Goal: Contribute content: Add original content to the website for others to see

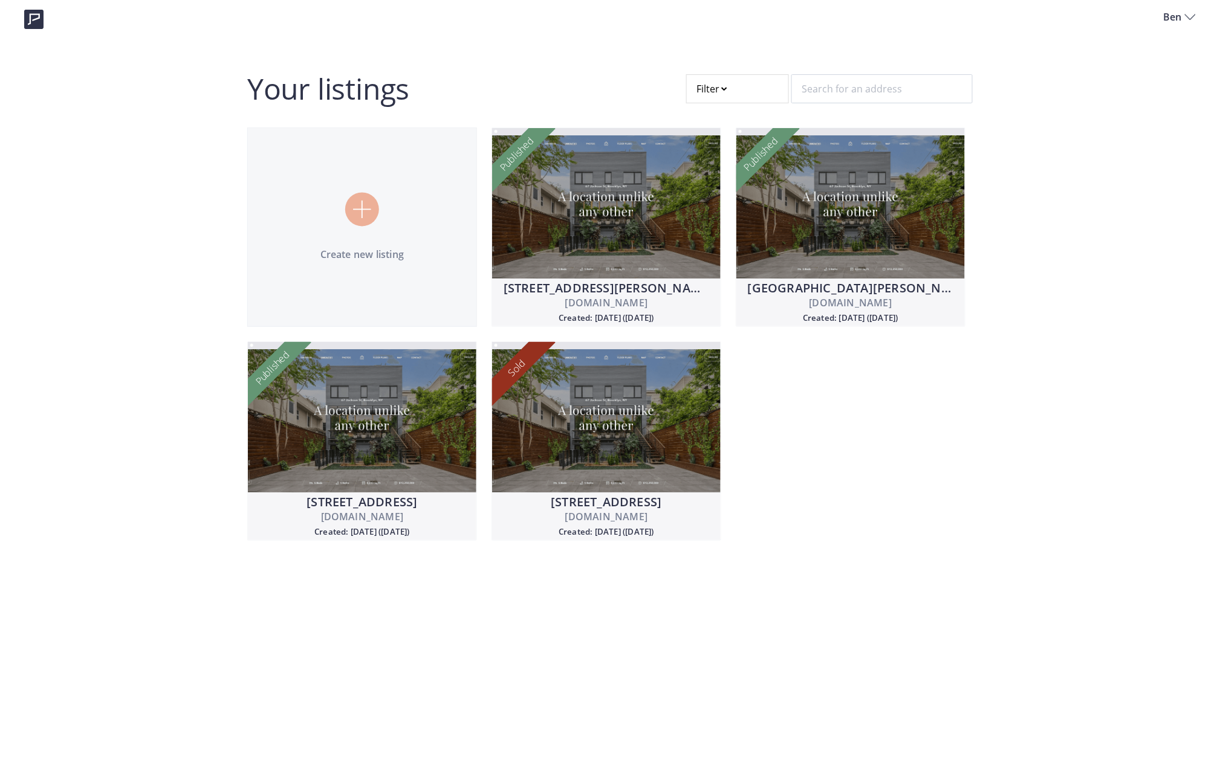
click at [730, 95] on div at bounding box center [737, 88] width 103 height 29
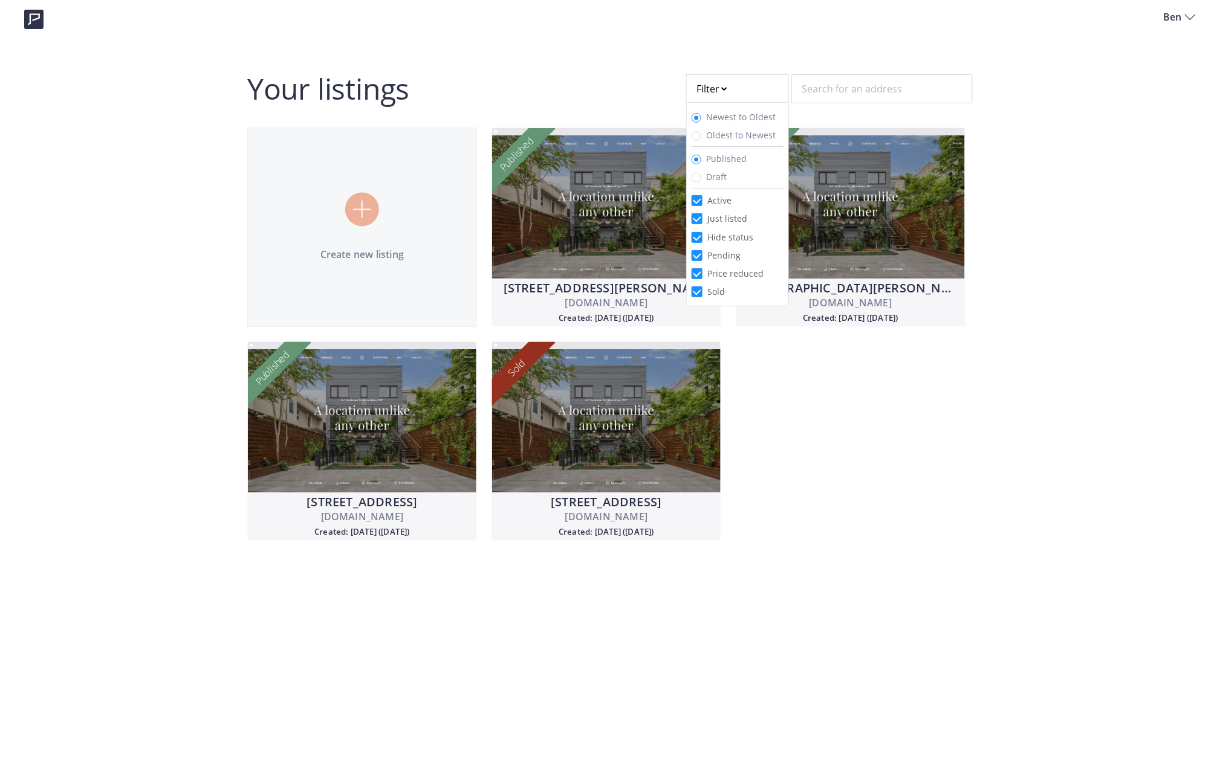
click at [708, 174] on li "Draft" at bounding box center [738, 176] width 92 height 18
click at [707, 180] on span "Draft" at bounding box center [716, 176] width 21 height 11
click at [701, 180] on input "Draft" at bounding box center [697, 178] width 10 height 10
radio input "true"
radio input "false"
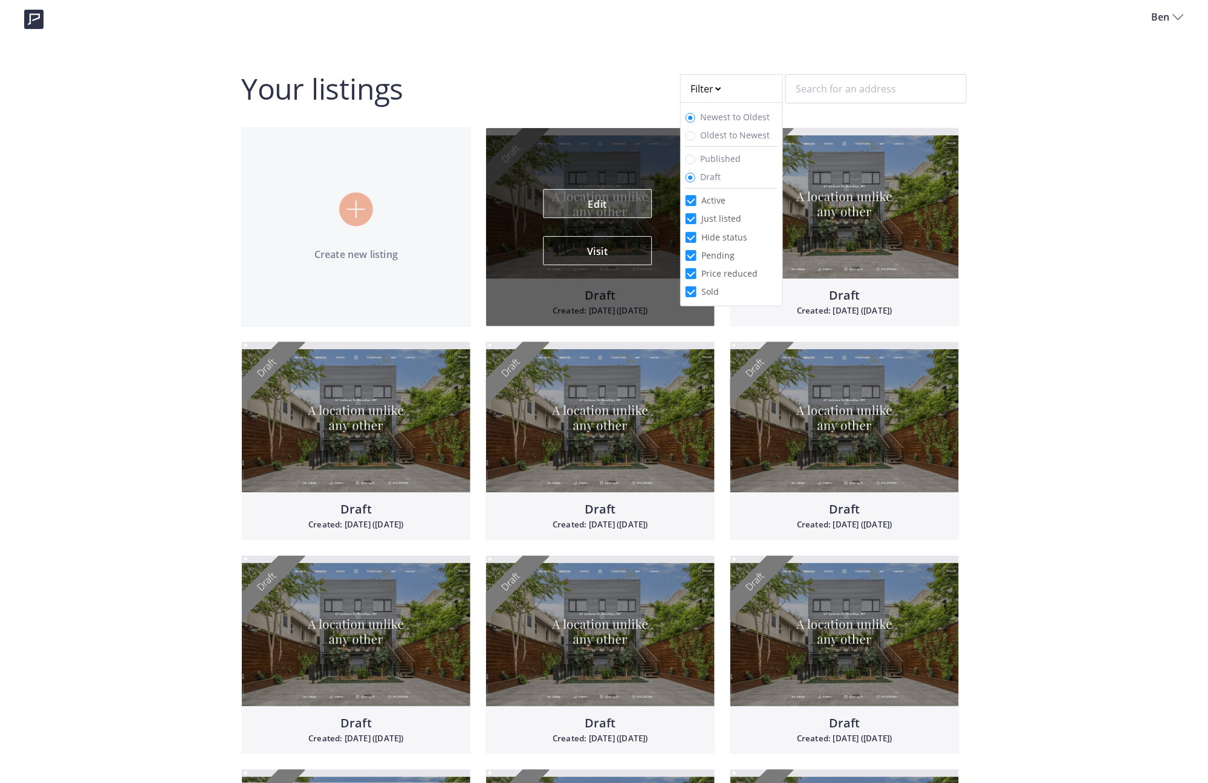
click at [617, 206] on link "Edit" at bounding box center [597, 203] width 109 height 29
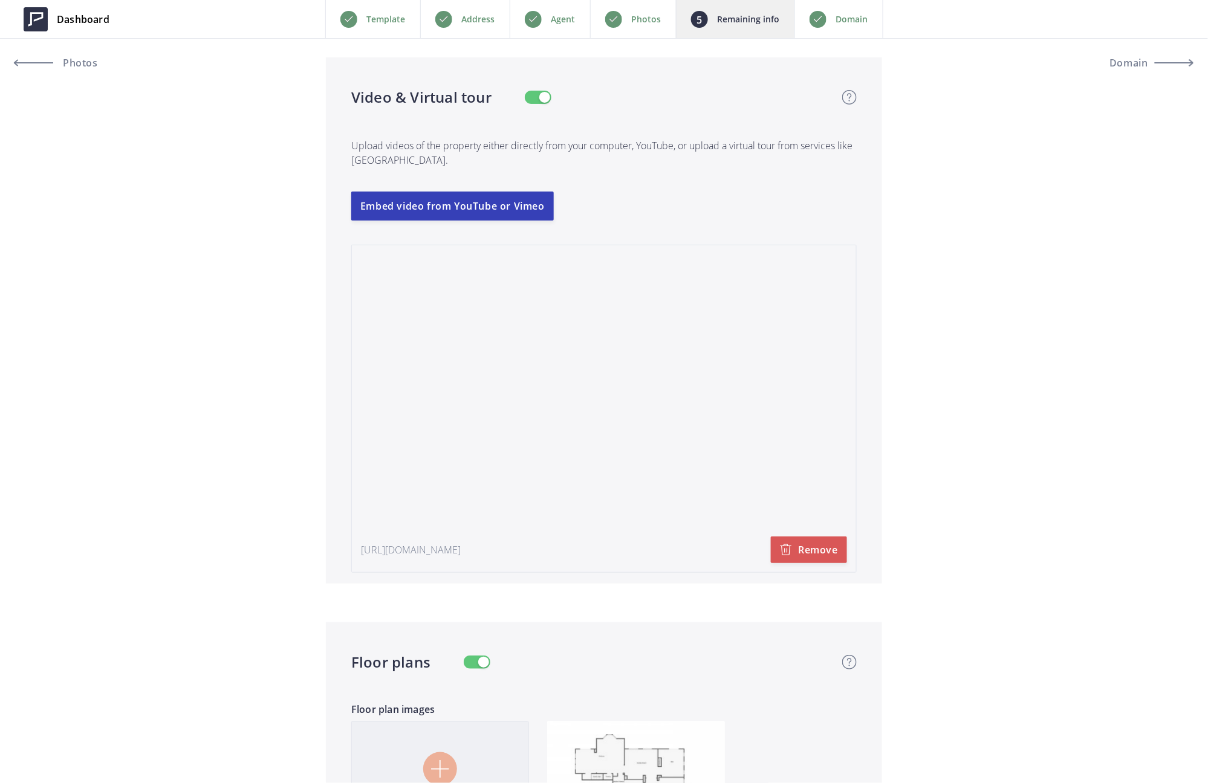
scroll to position [2660, 0]
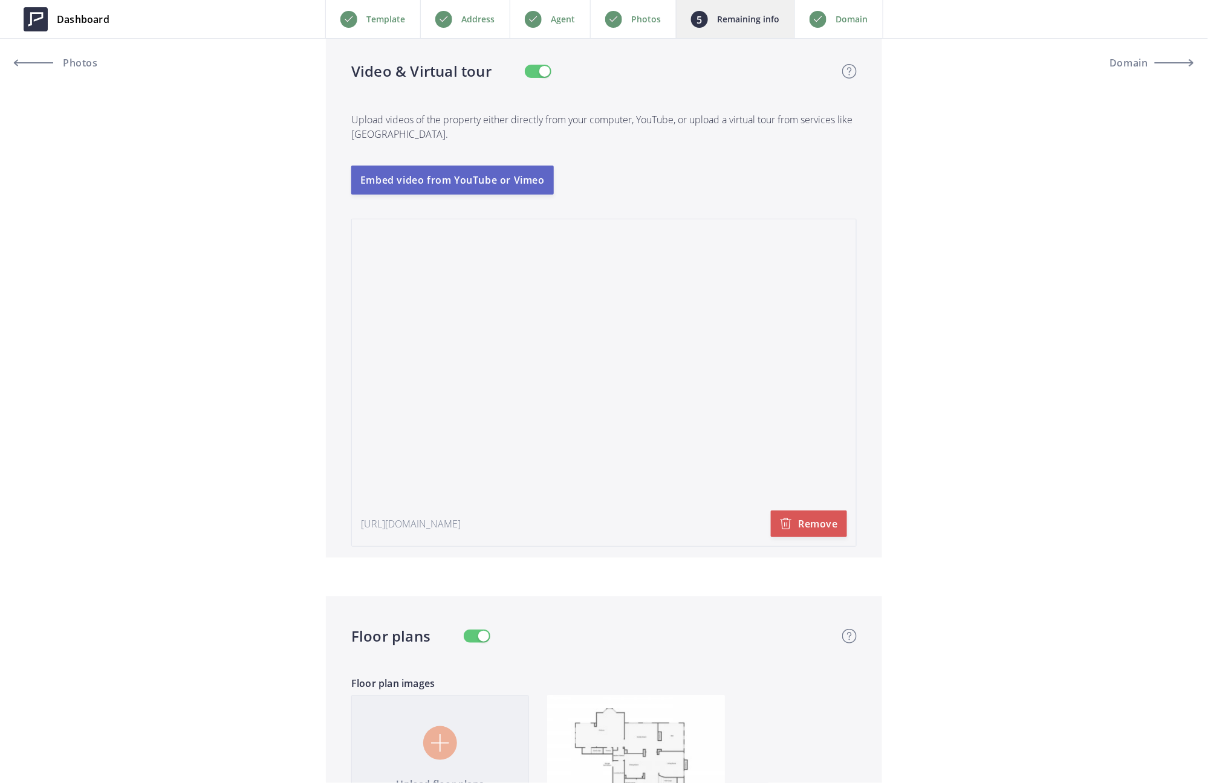
click at [464, 186] on button "Embed video from YouTube or Vimeo" at bounding box center [452, 180] width 203 height 29
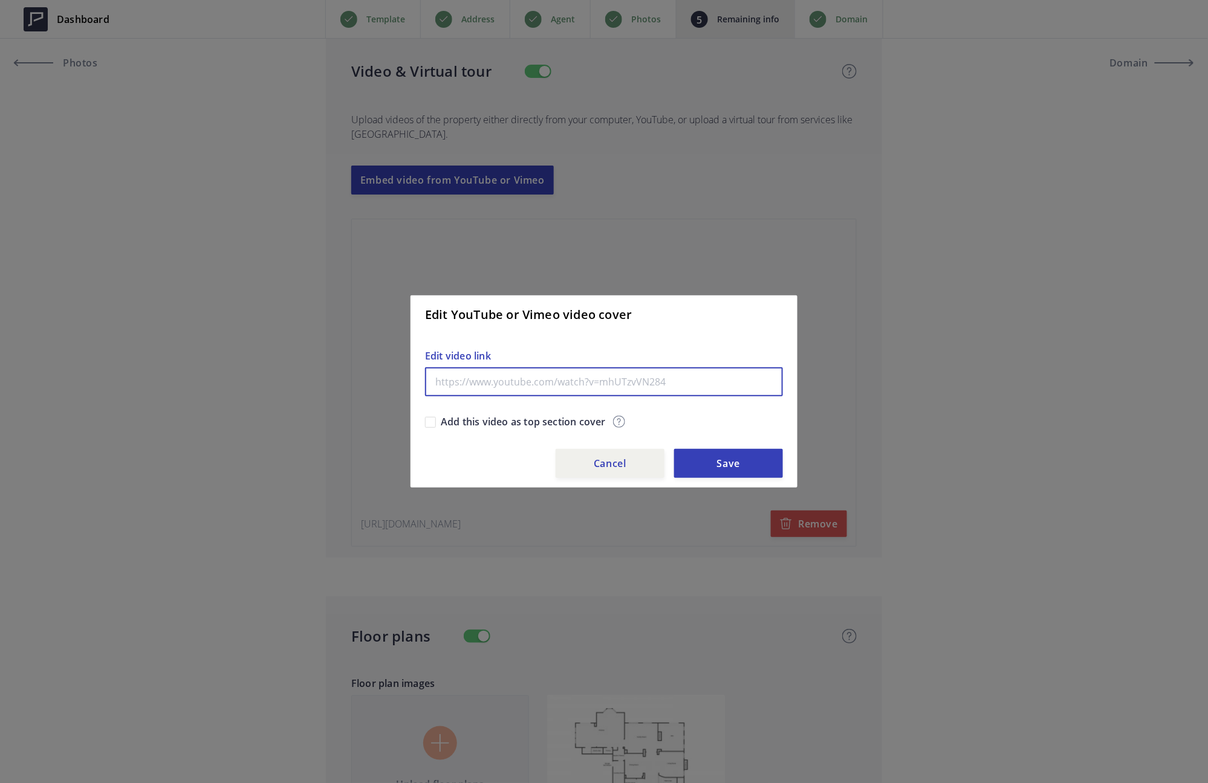
click at [533, 382] on input "text" at bounding box center [604, 382] width 358 height 29
paste input "https://youtu.be/3SG-uK5QHQo"
type input "https://youtu.be/3SG-uK5QHQo"
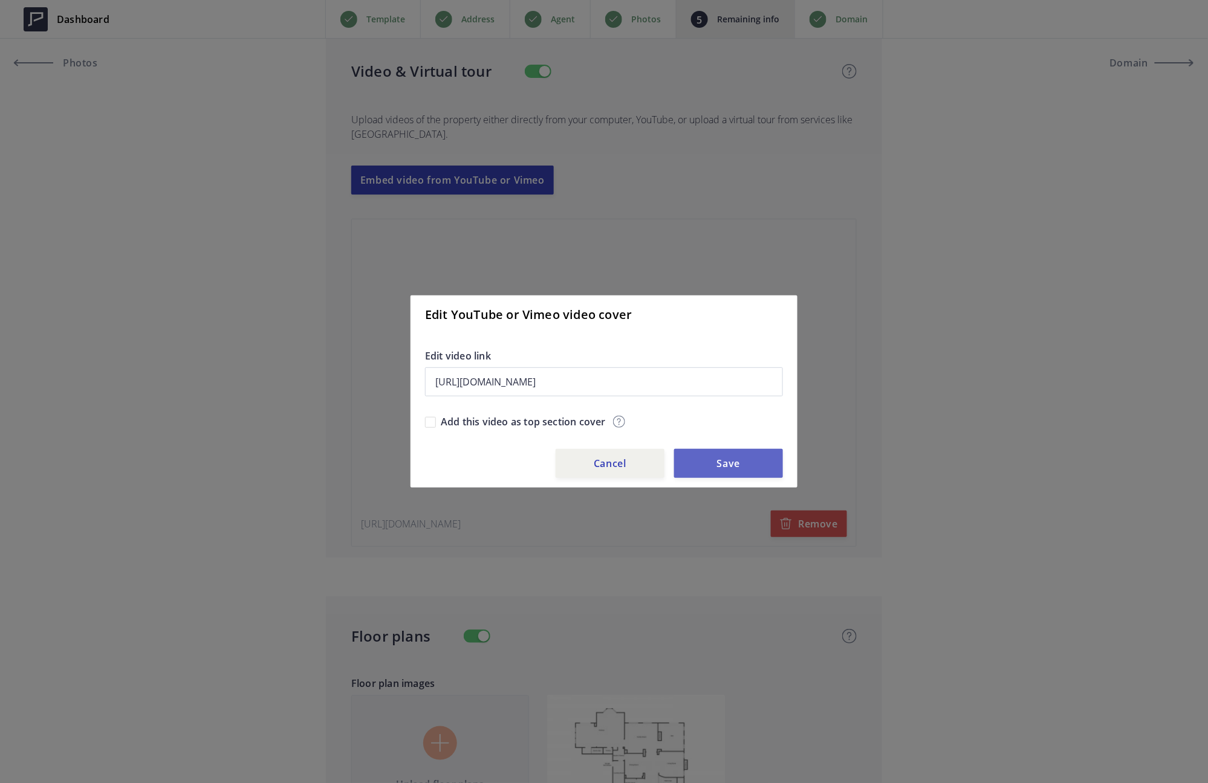
click at [733, 465] on button "Save" at bounding box center [728, 463] width 109 height 29
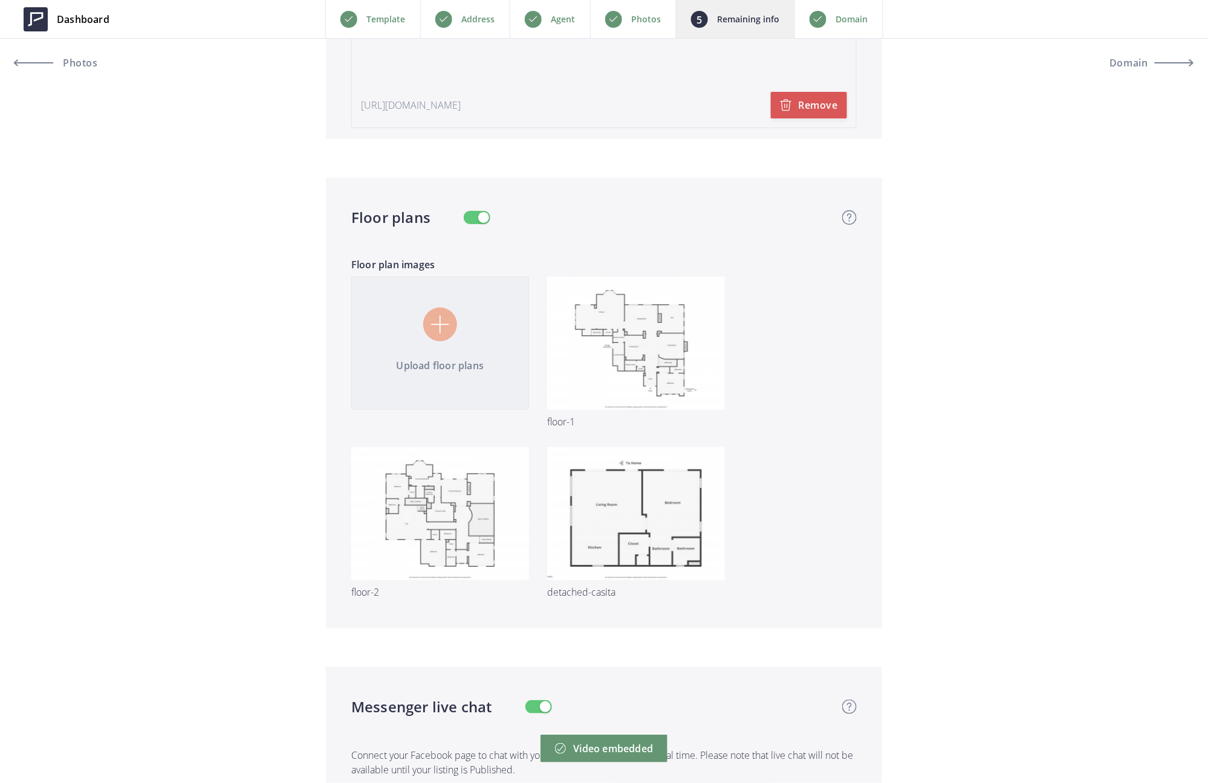
scroll to position [3385, 0]
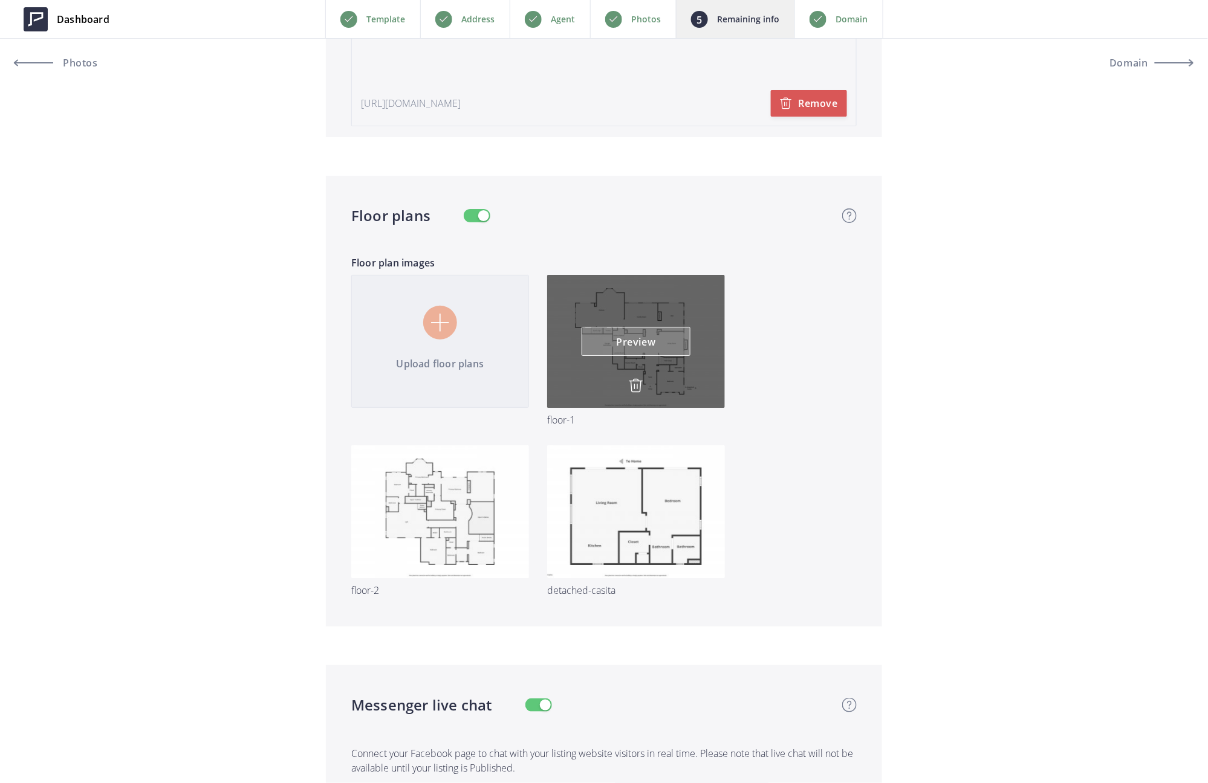
click at [647, 343] on link "Preview" at bounding box center [636, 341] width 109 height 29
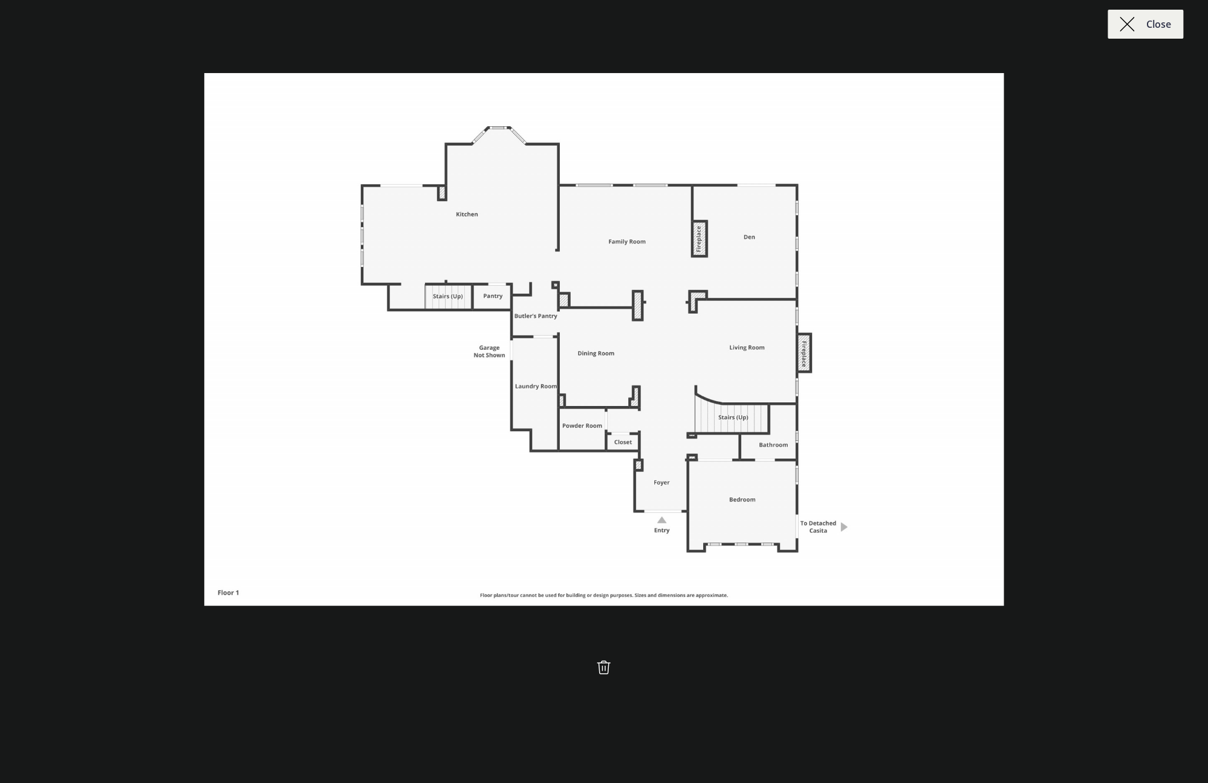
click at [1132, 24] on img at bounding box center [1127, 24] width 15 height 15
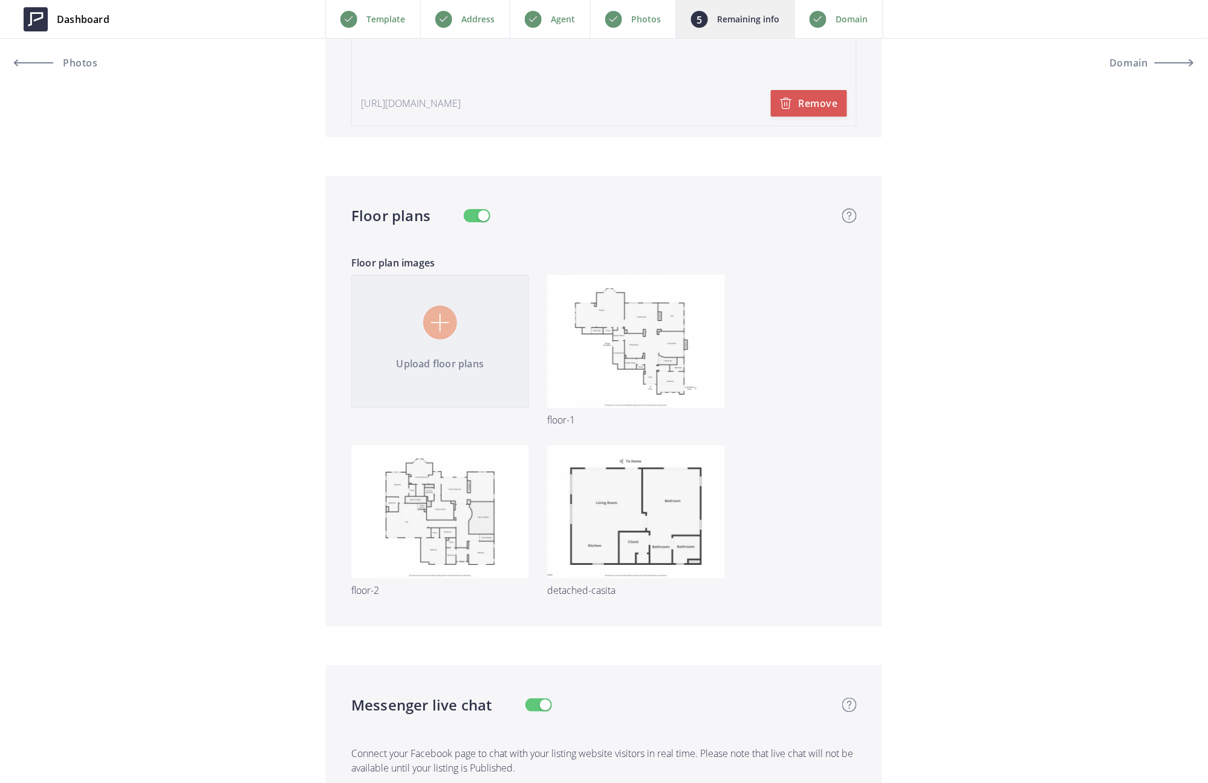
scroll to position [3363, 0]
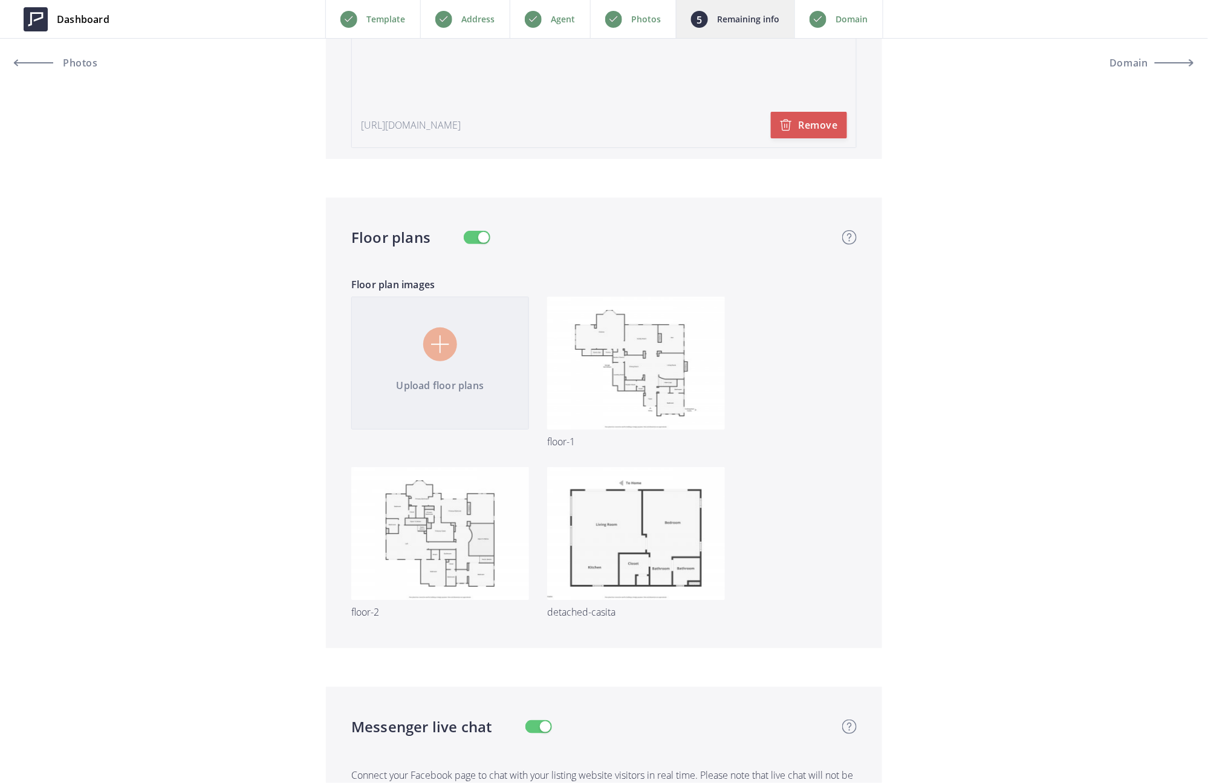
click at [427, 346] on input "file" at bounding box center [603, 467] width 523 height 341
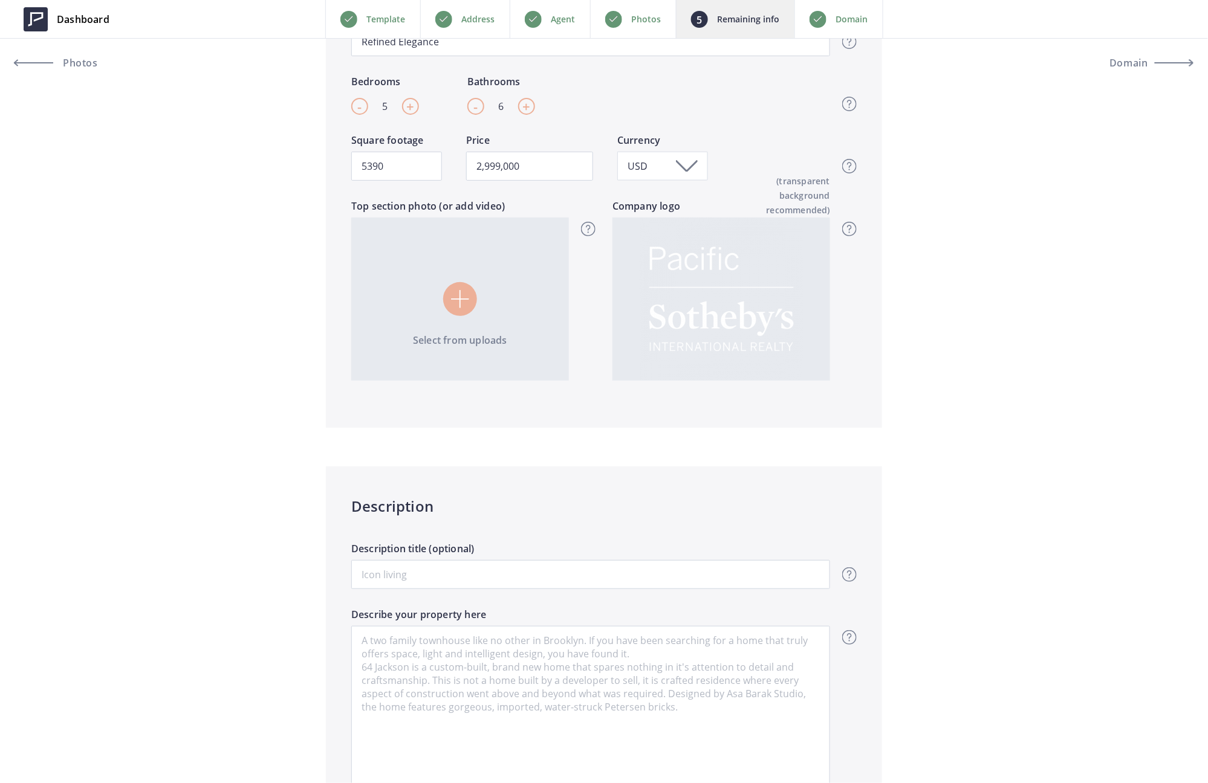
scroll to position [725, 0]
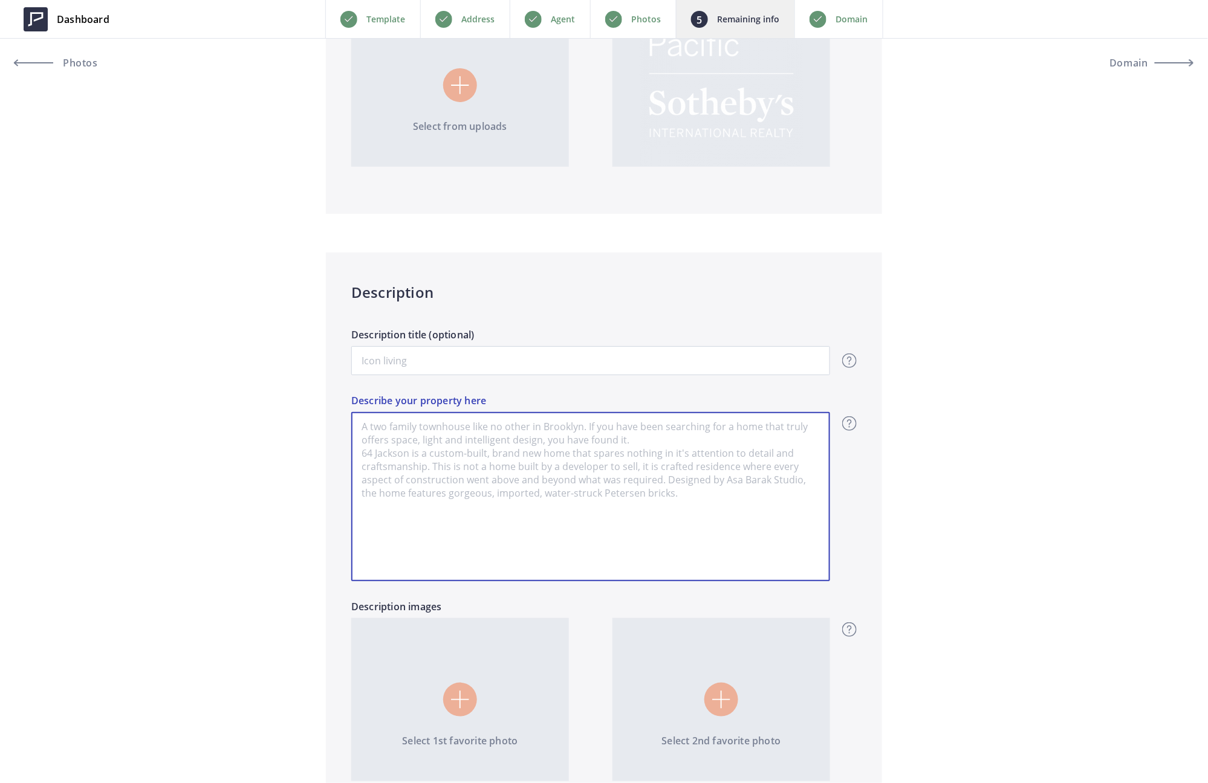
click at [467, 457] on textarea "Describe your property here" at bounding box center [590, 496] width 479 height 169
paste textarea "Showcasing a large estate home with resort-style pool and spa, detached guest h…"
type input "2,999,000"
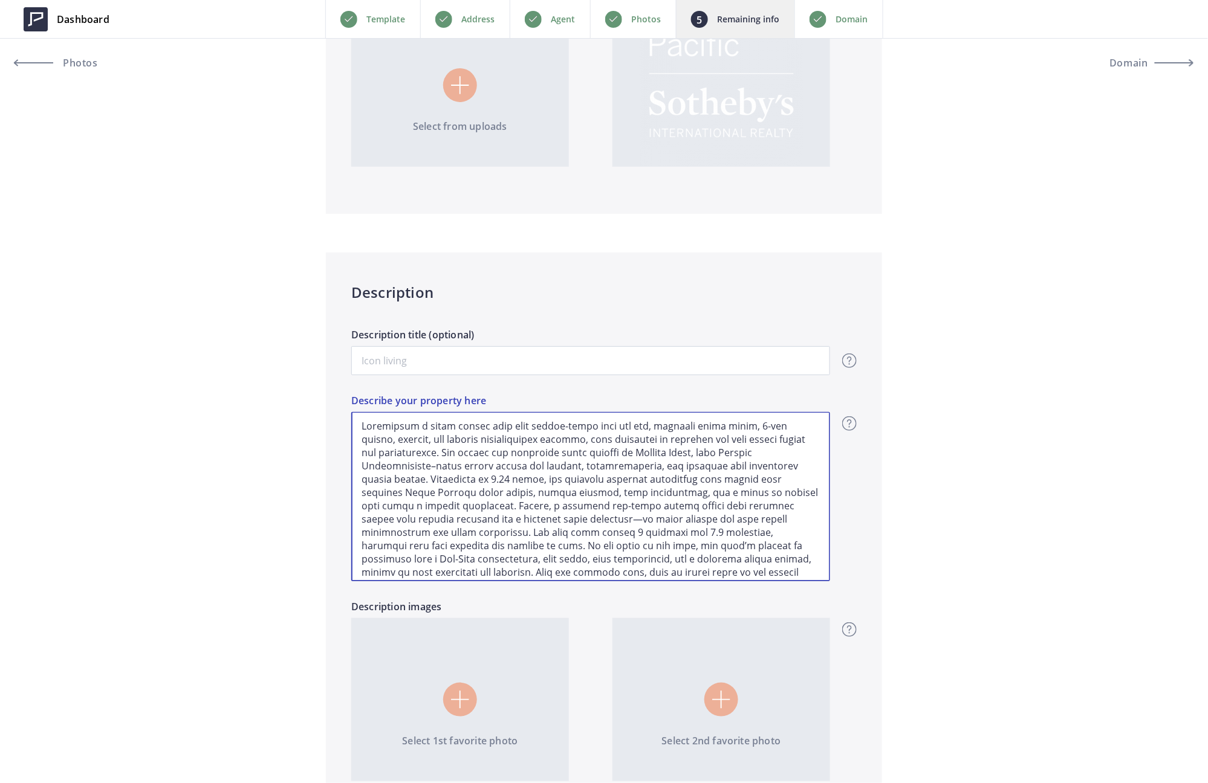
scroll to position [132, 0]
type textarea "Showcasing a large estate home with resort-style pool and spa, detached guest h…"
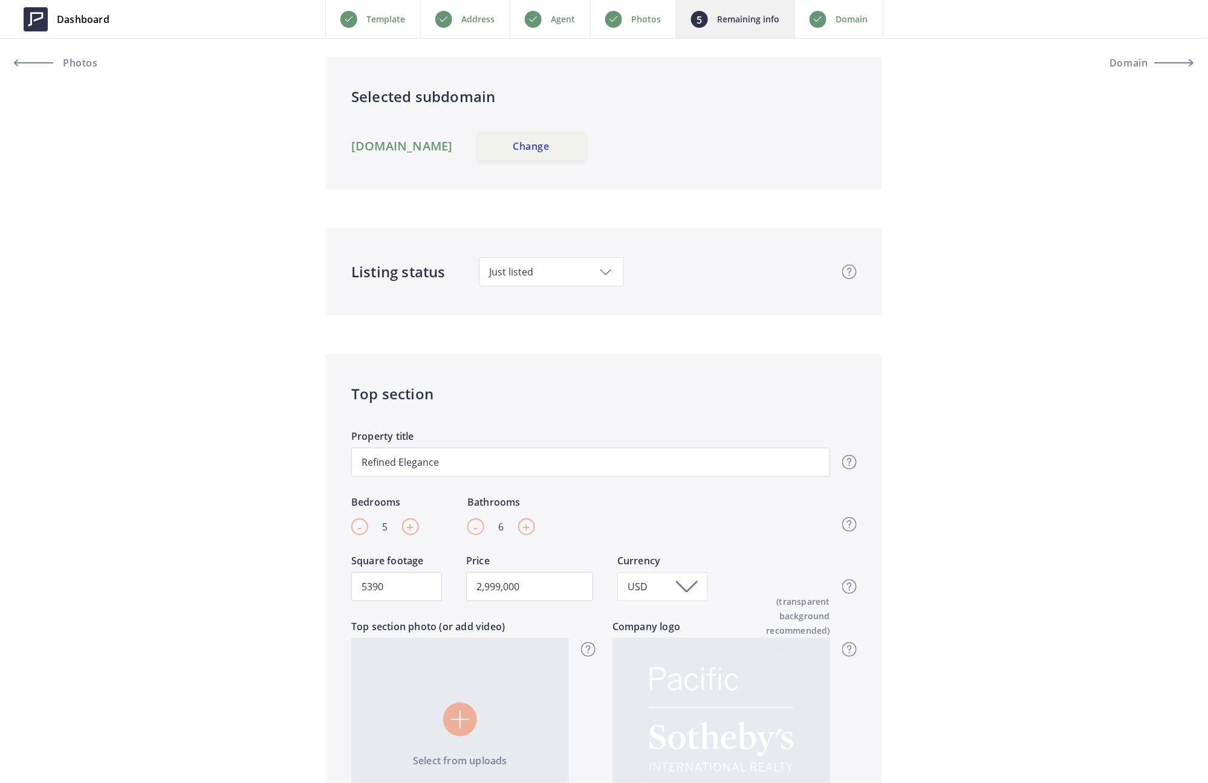
scroll to position [0, 0]
